Goal: Navigation & Orientation: Find specific page/section

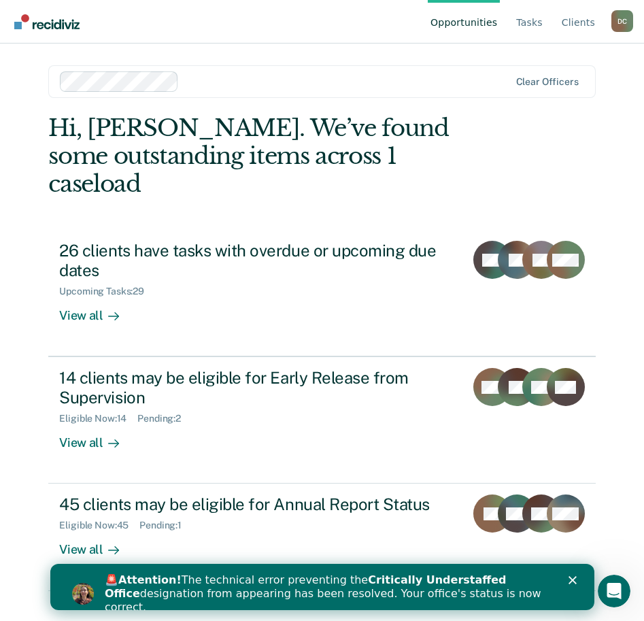
click at [570, 577] on icon "Close" at bounding box center [572, 580] width 8 height 8
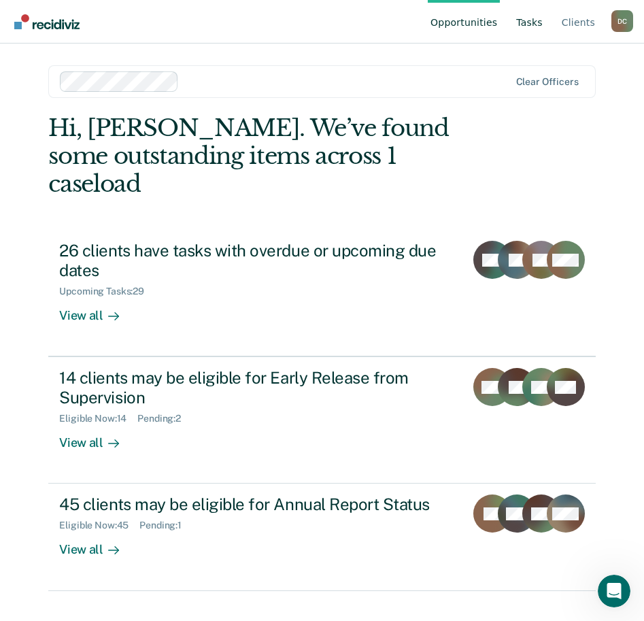
drag, startPoint x: 516, startPoint y: 20, endPoint x: 541, endPoint y: 24, distance: 24.8
click at [541, 24] on ul "Opportunities Tasks Client s" at bounding box center [520, 22] width 184 height 44
click at [541, 24] on link "Tasks" at bounding box center [529, 22] width 32 height 44
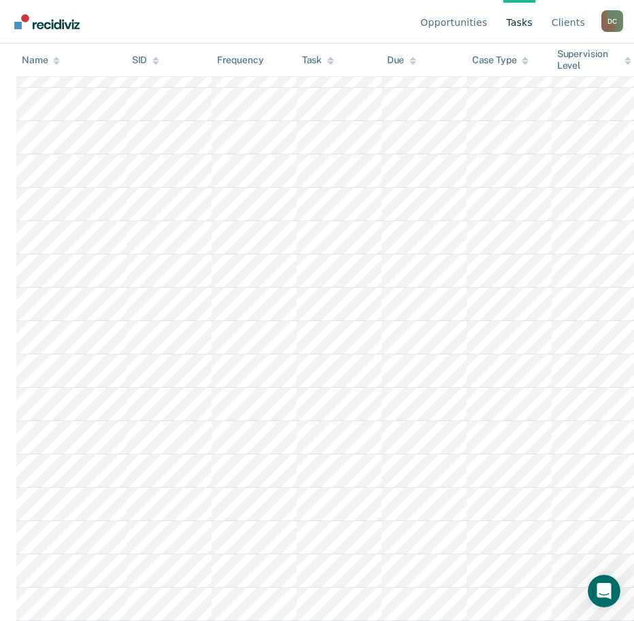
scroll to position [869, 0]
click at [472, 29] on link "Opportunities" at bounding box center [453, 22] width 72 height 44
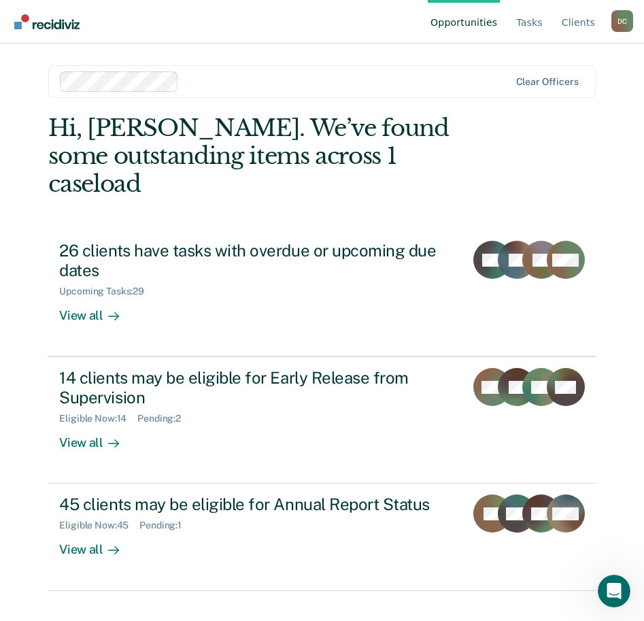
drag, startPoint x: 345, startPoint y: 73, endPoint x: 293, endPoint y: 49, distance: 57.8
click at [293, 49] on main "Clear officers Hi, [PERSON_NAME]. We’ve found some outstanding items across 1 c…" at bounding box center [321, 316] width 579 height 545
click at [460, 13] on link "Opportunities" at bounding box center [464, 22] width 72 height 44
click at [533, 29] on link "Tasks" at bounding box center [529, 22] width 32 height 44
